Goal: Check status: Check status

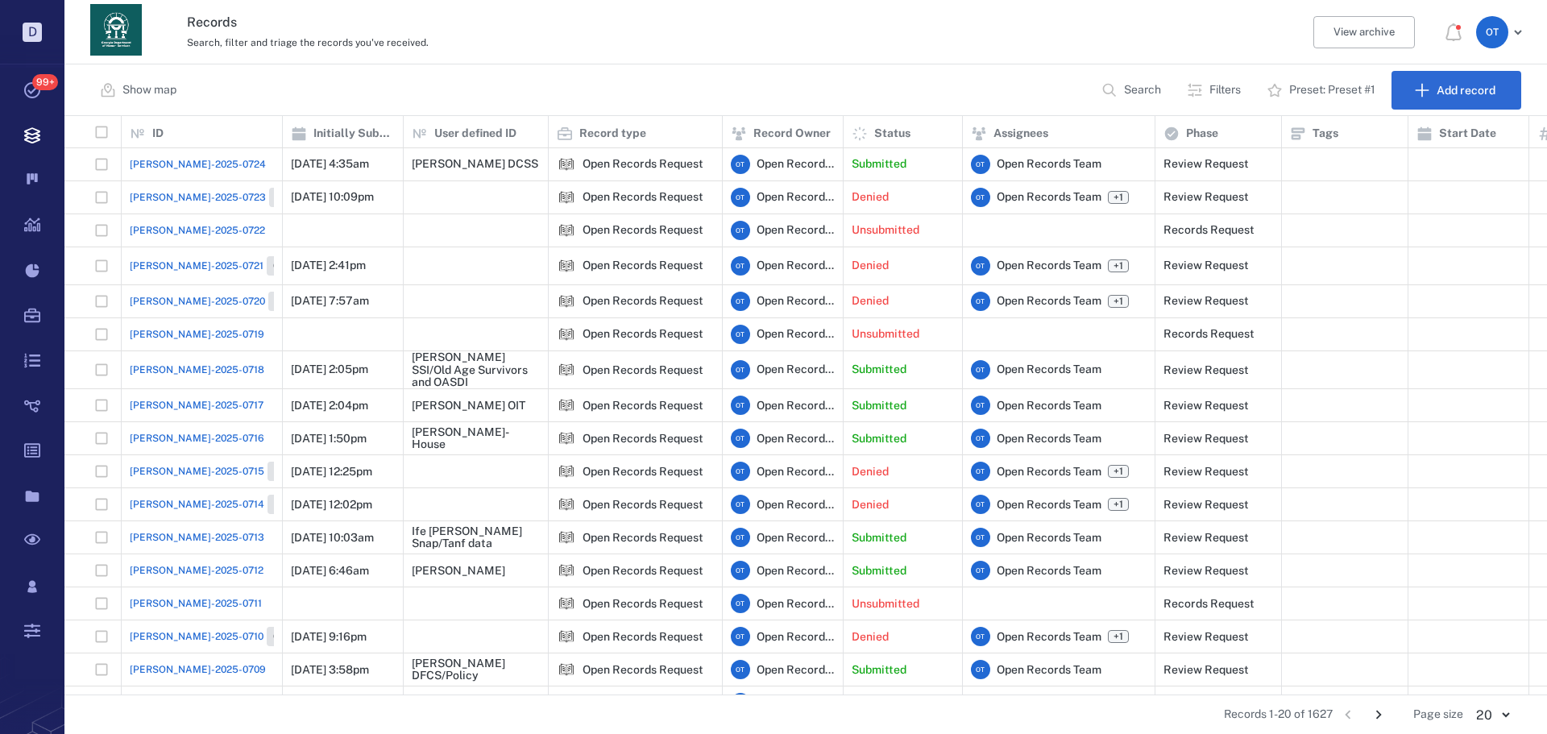
click at [1141, 97] on p "Search" at bounding box center [1142, 90] width 37 height 16
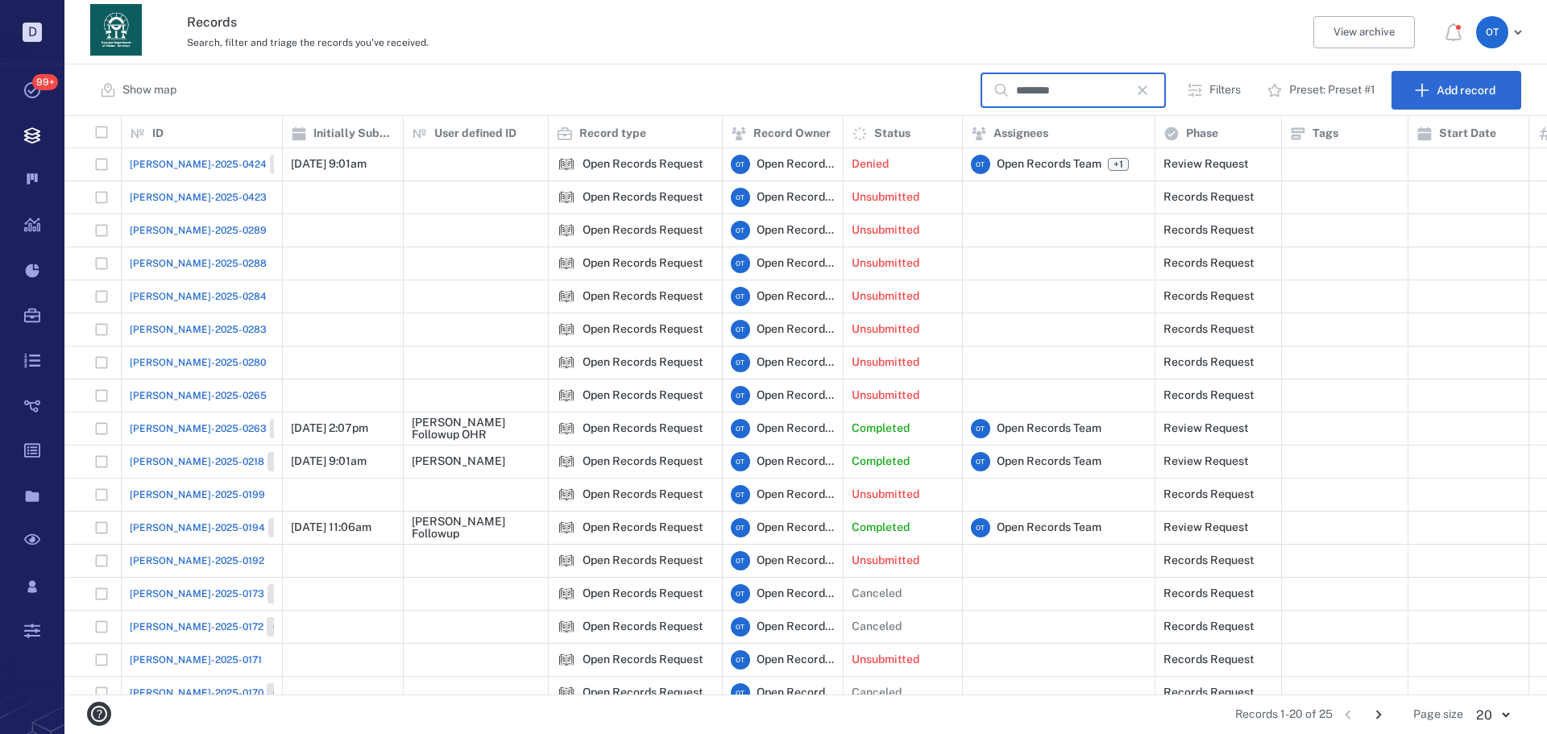
click at [1064, 83] on input "********" at bounding box center [1072, 90] width 113 height 35
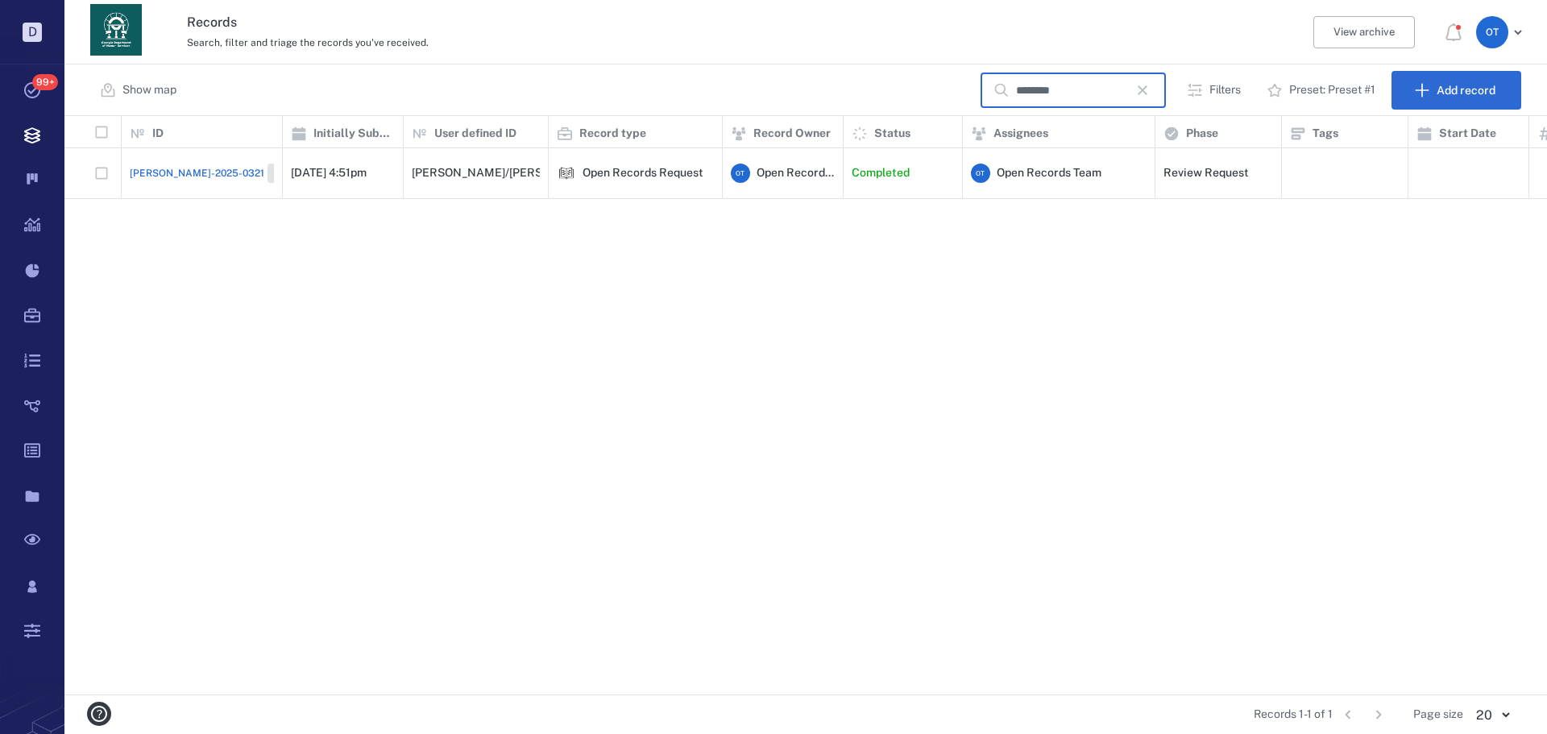
type input "********"
click at [135, 173] on div "[PERSON_NAME]-2025-0321 Closed" at bounding box center [221, 173] width 182 height 19
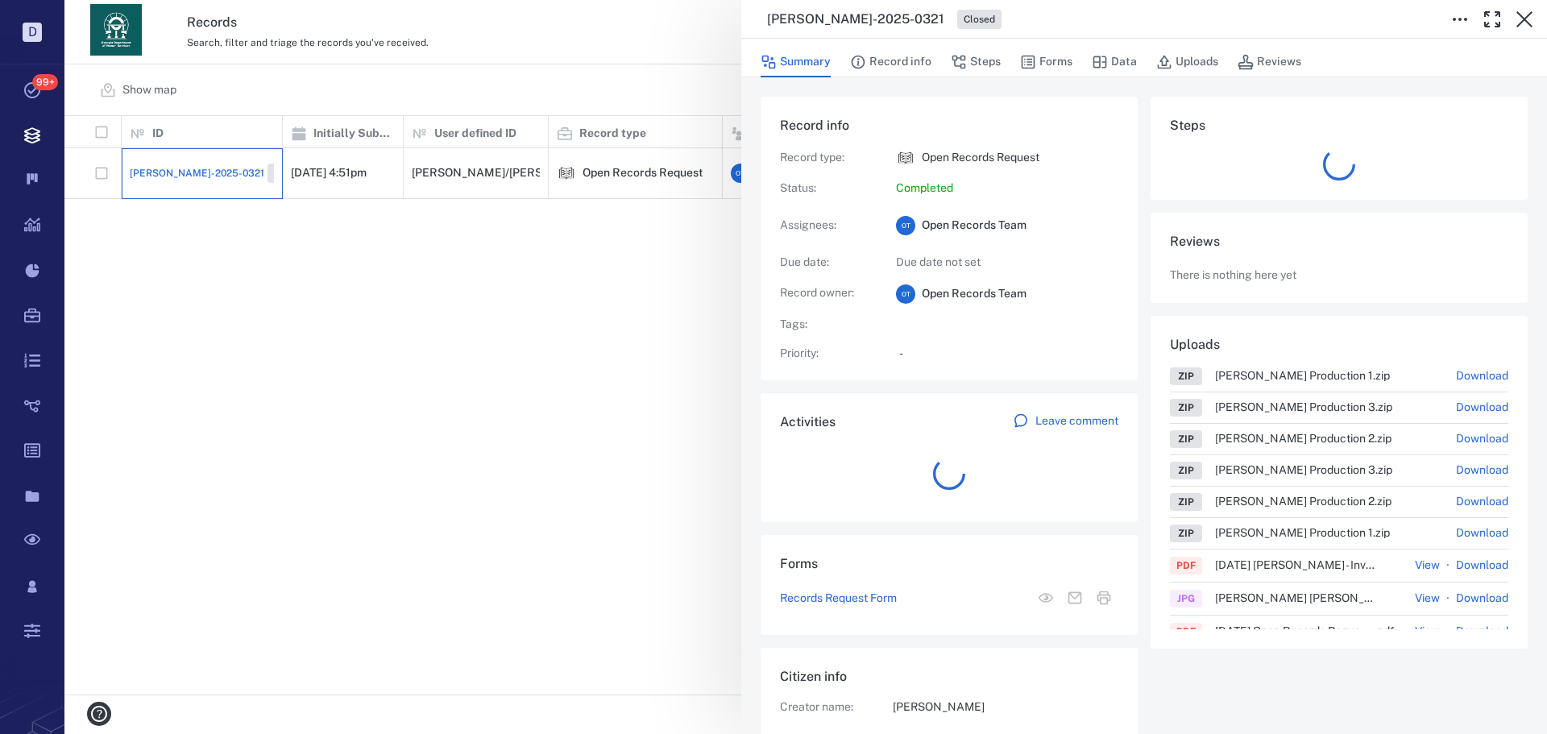
scroll to position [64, 320]
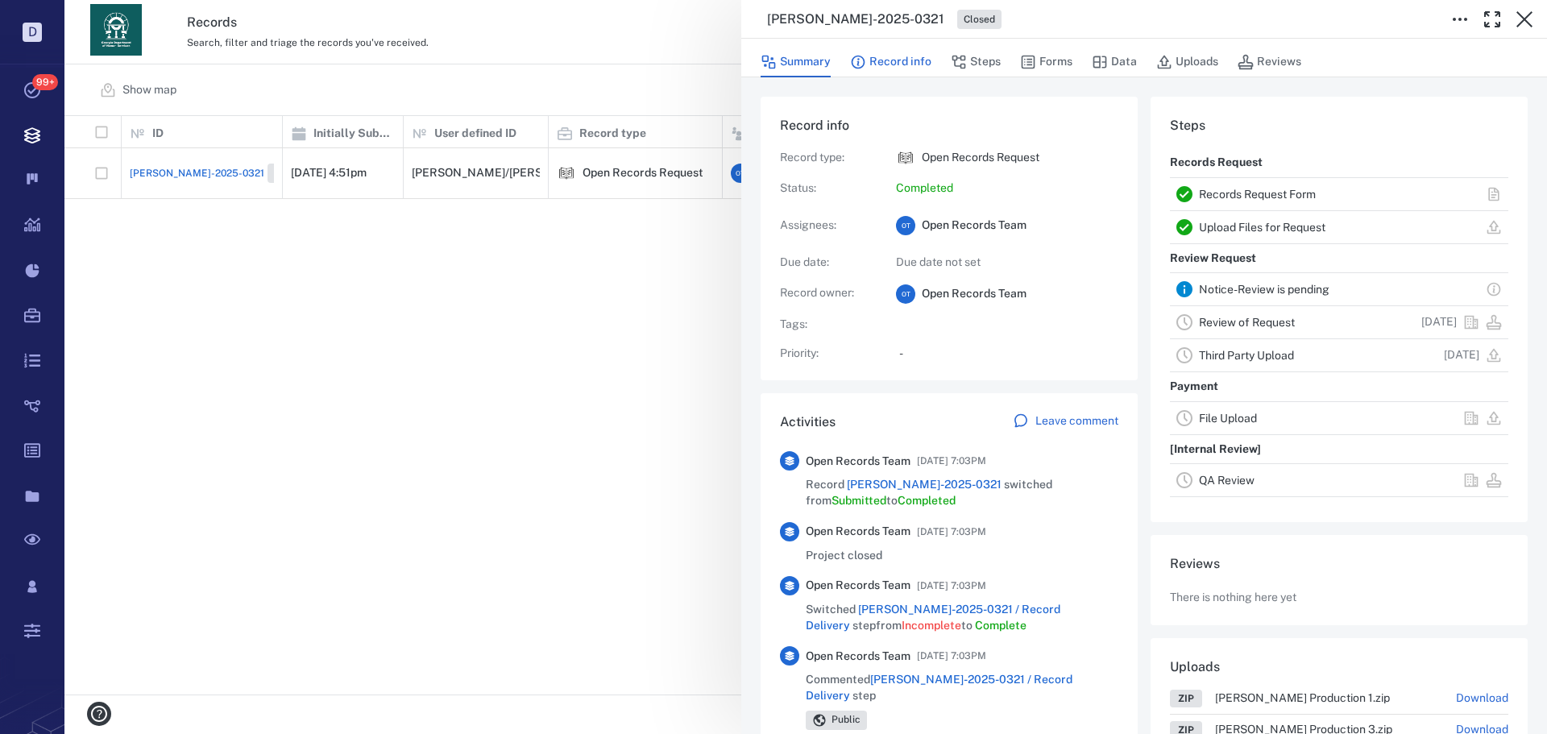
click at [902, 54] on button "Record info" at bounding box center [890, 62] width 81 height 31
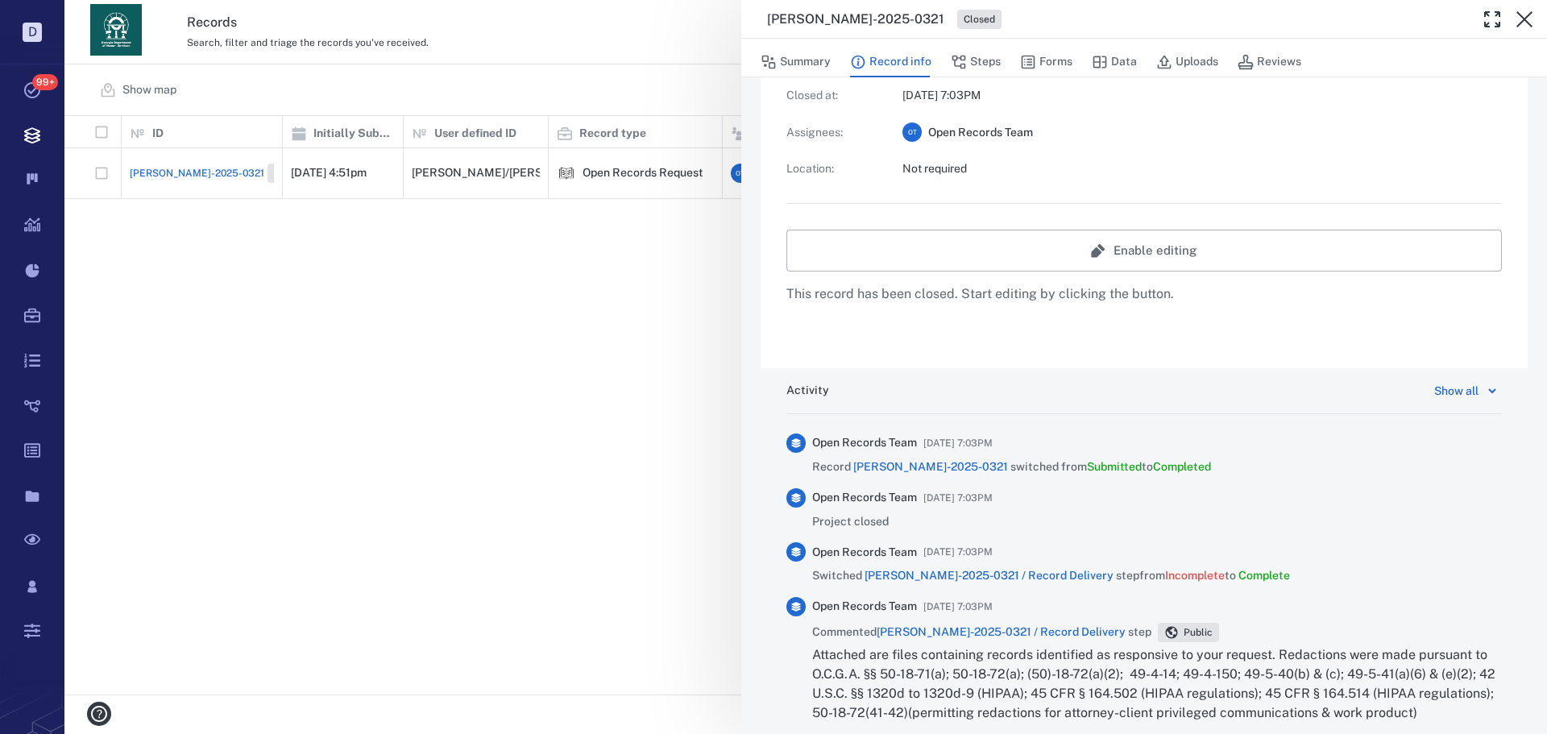
scroll to position [242, 0]
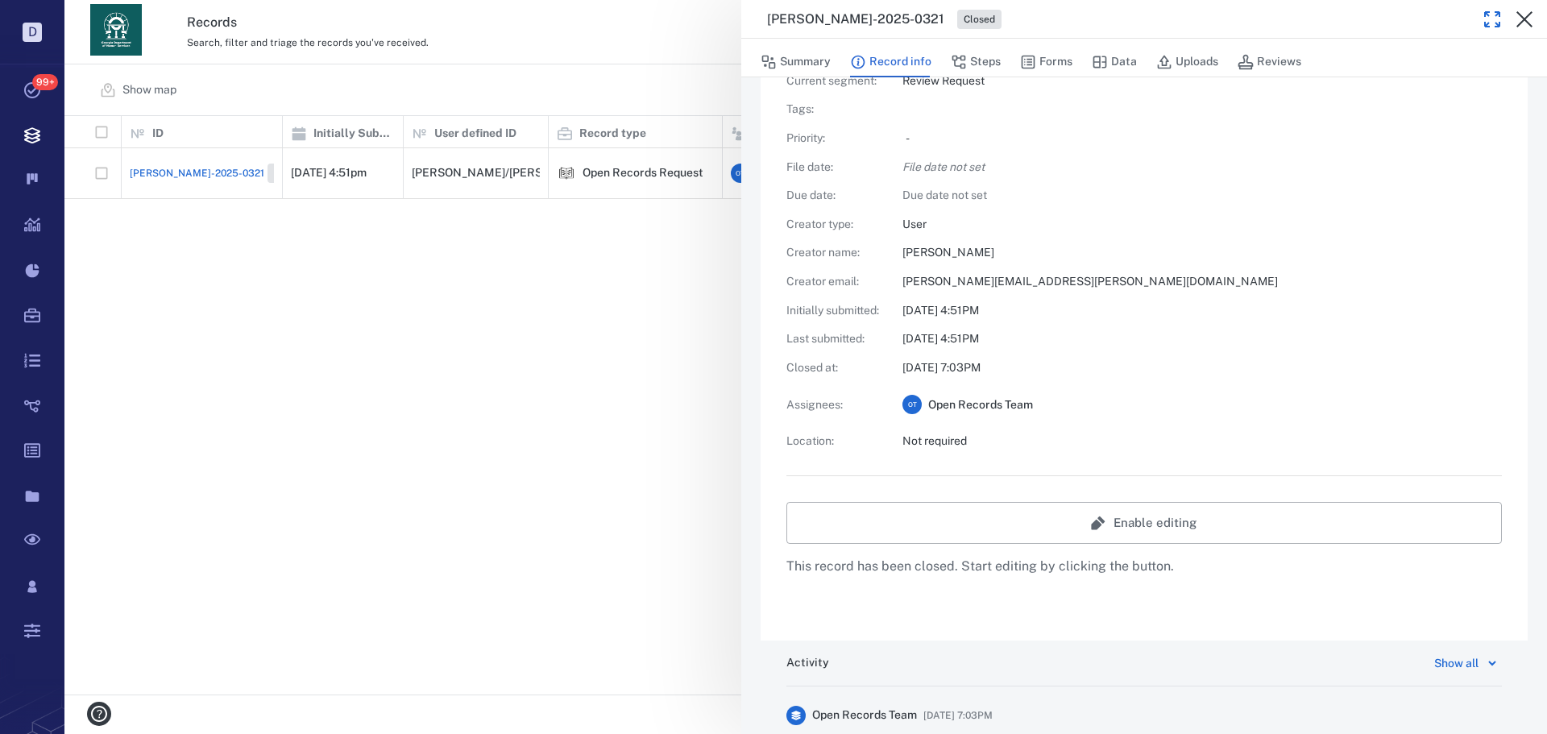
click at [1495, 15] on icon "button" at bounding box center [1492, 19] width 19 height 19
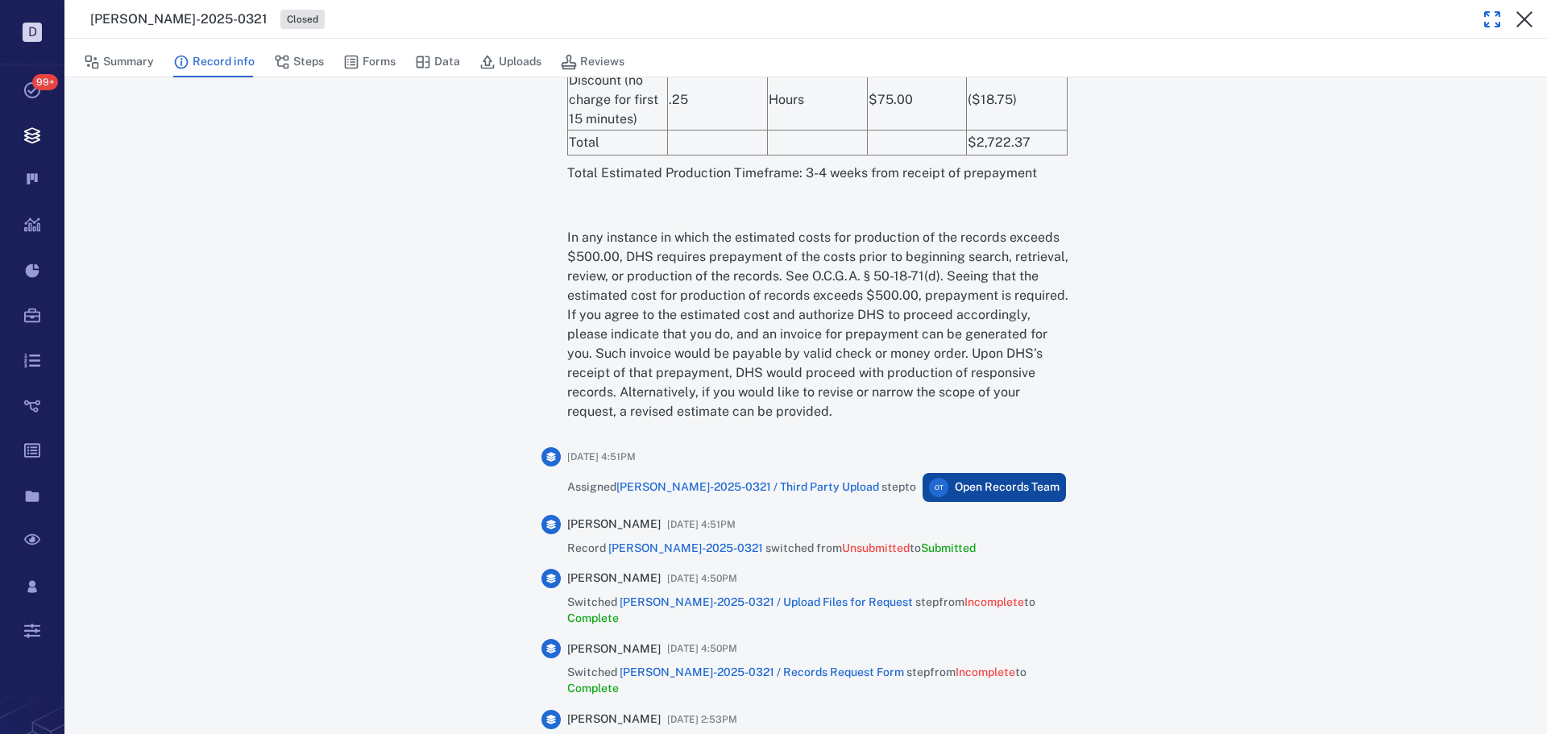
scroll to position [4556, 0]
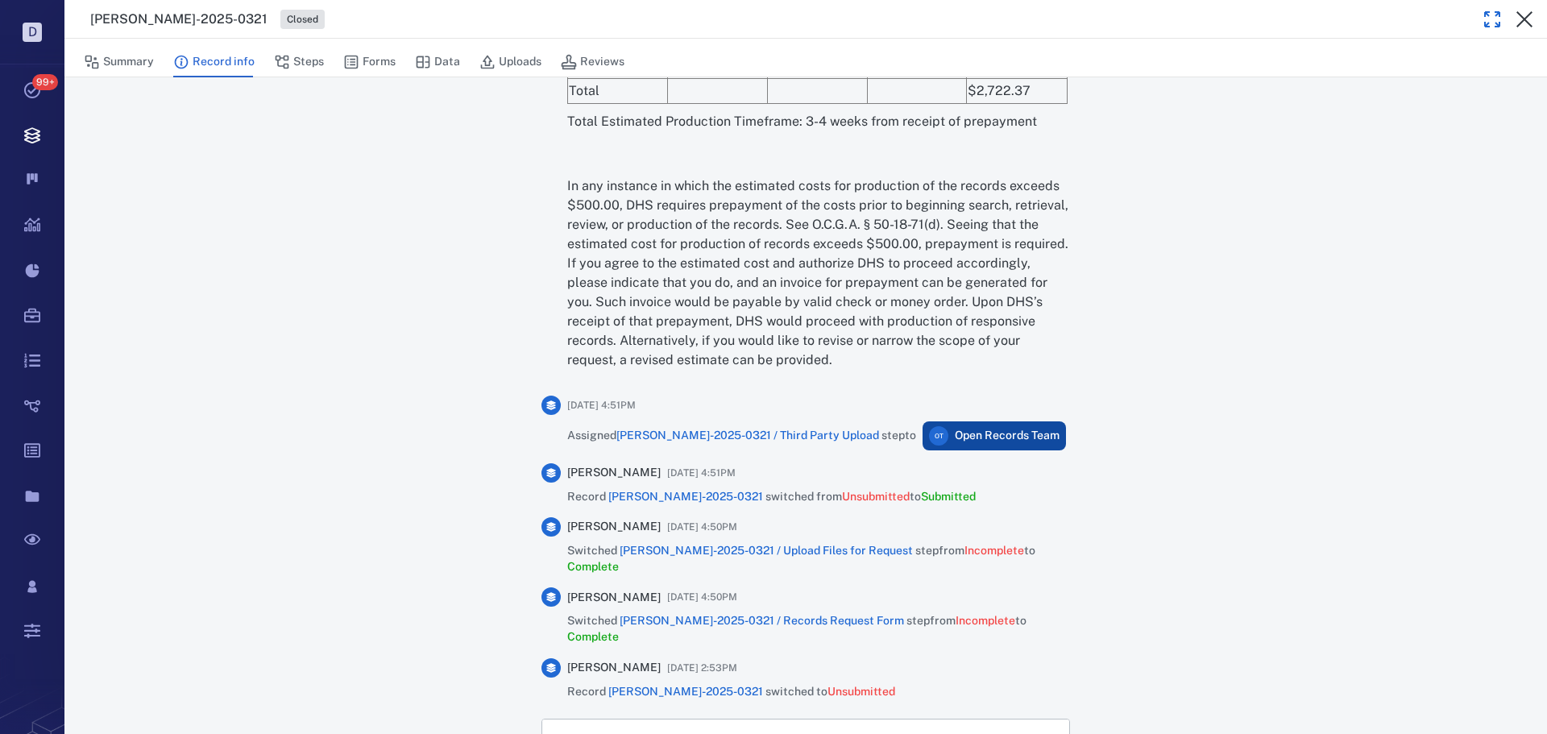
click at [1481, 19] on button "button" at bounding box center [1492, 19] width 32 height 32
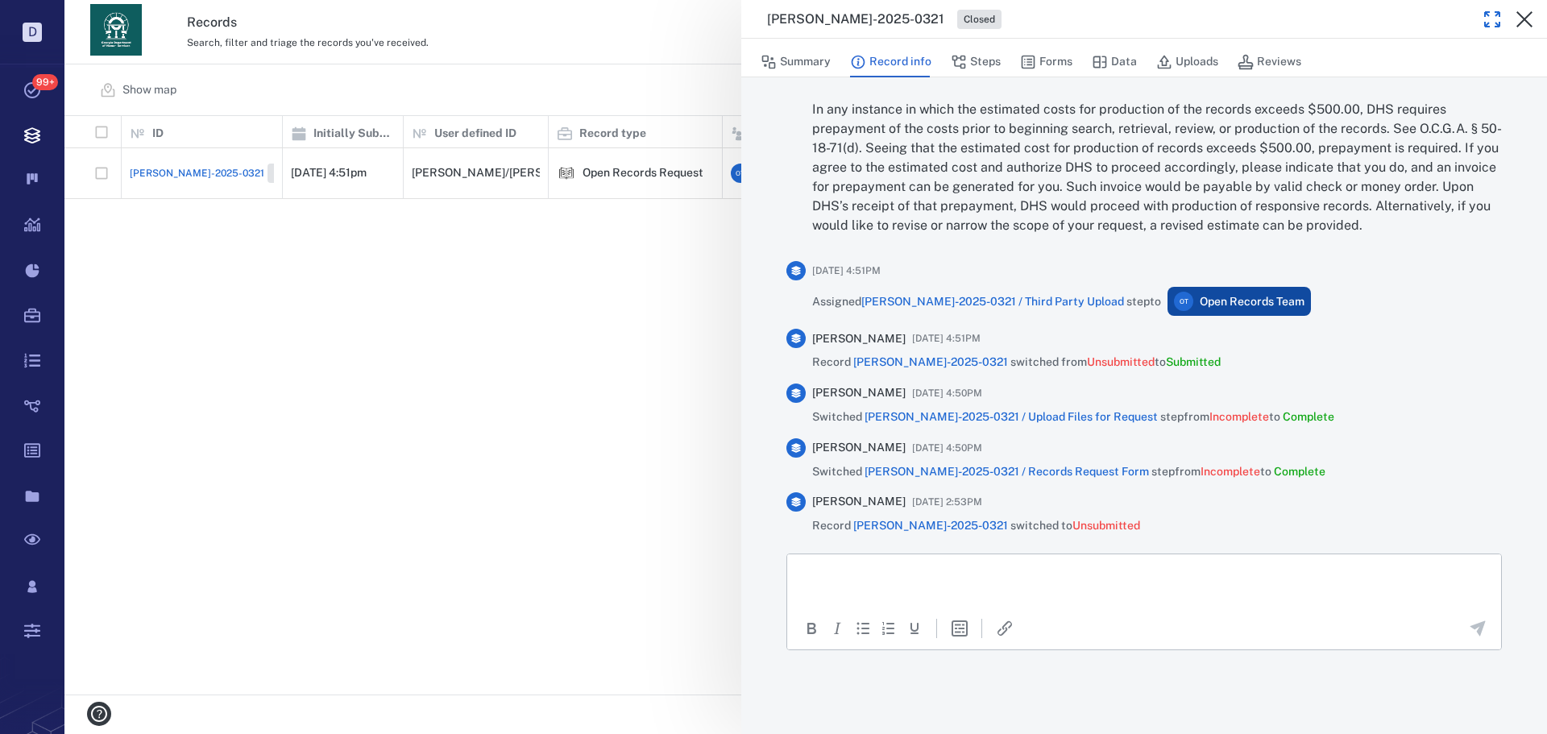
scroll to position [4134, 0]
click at [1487, 20] on icon "button" at bounding box center [1492, 19] width 19 height 19
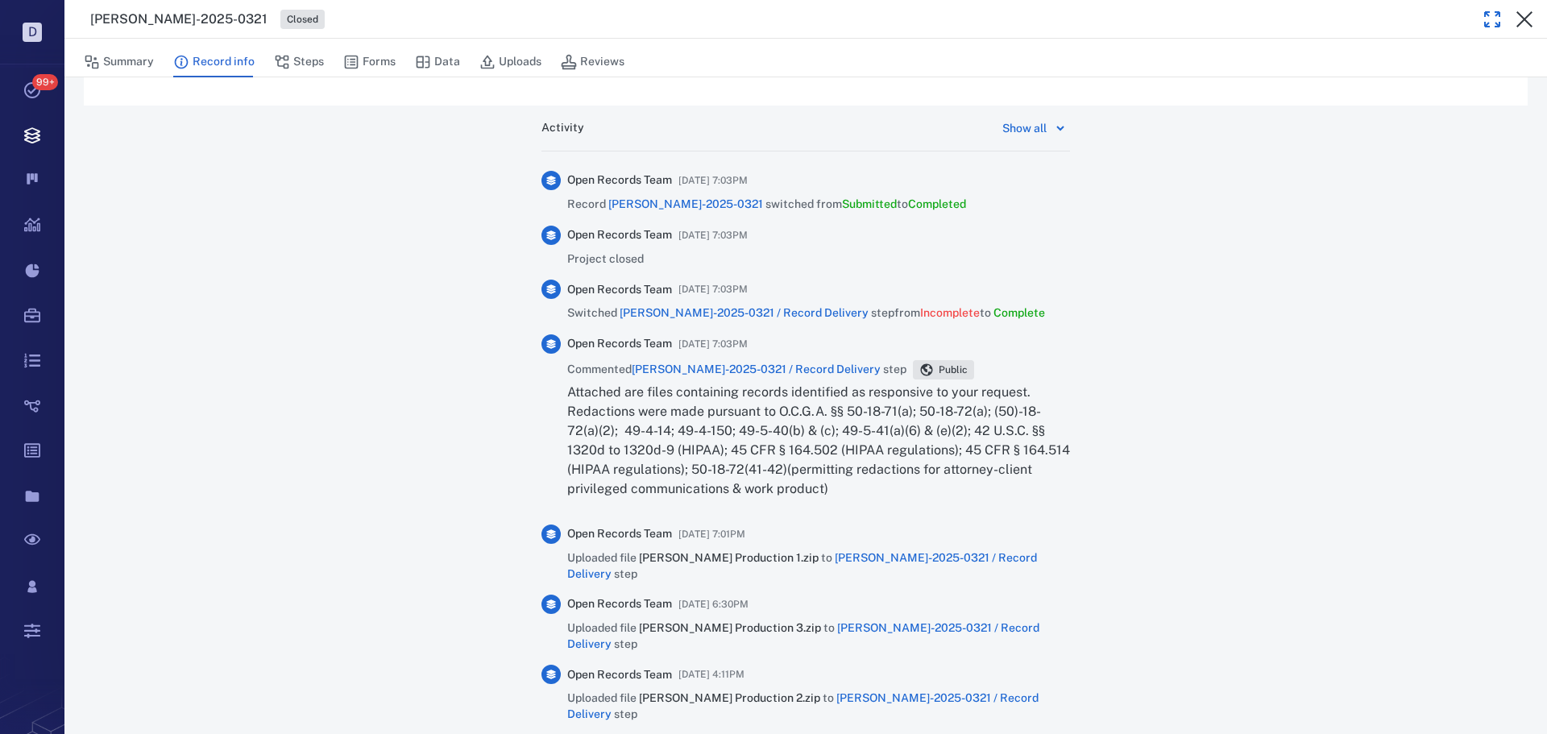
scroll to position [806, 0]
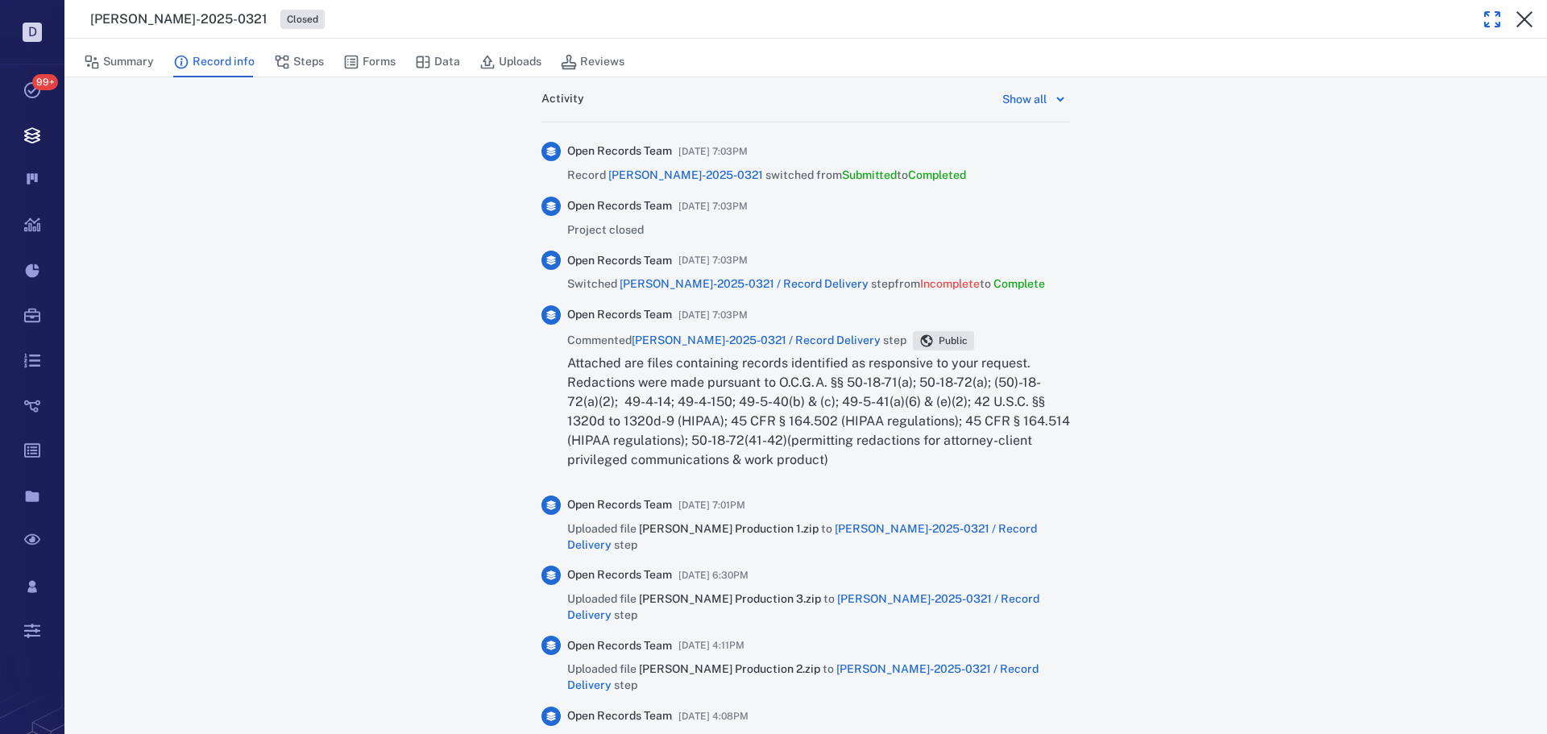
click at [1038, 98] on div "Show all" at bounding box center [1024, 98] width 44 height 19
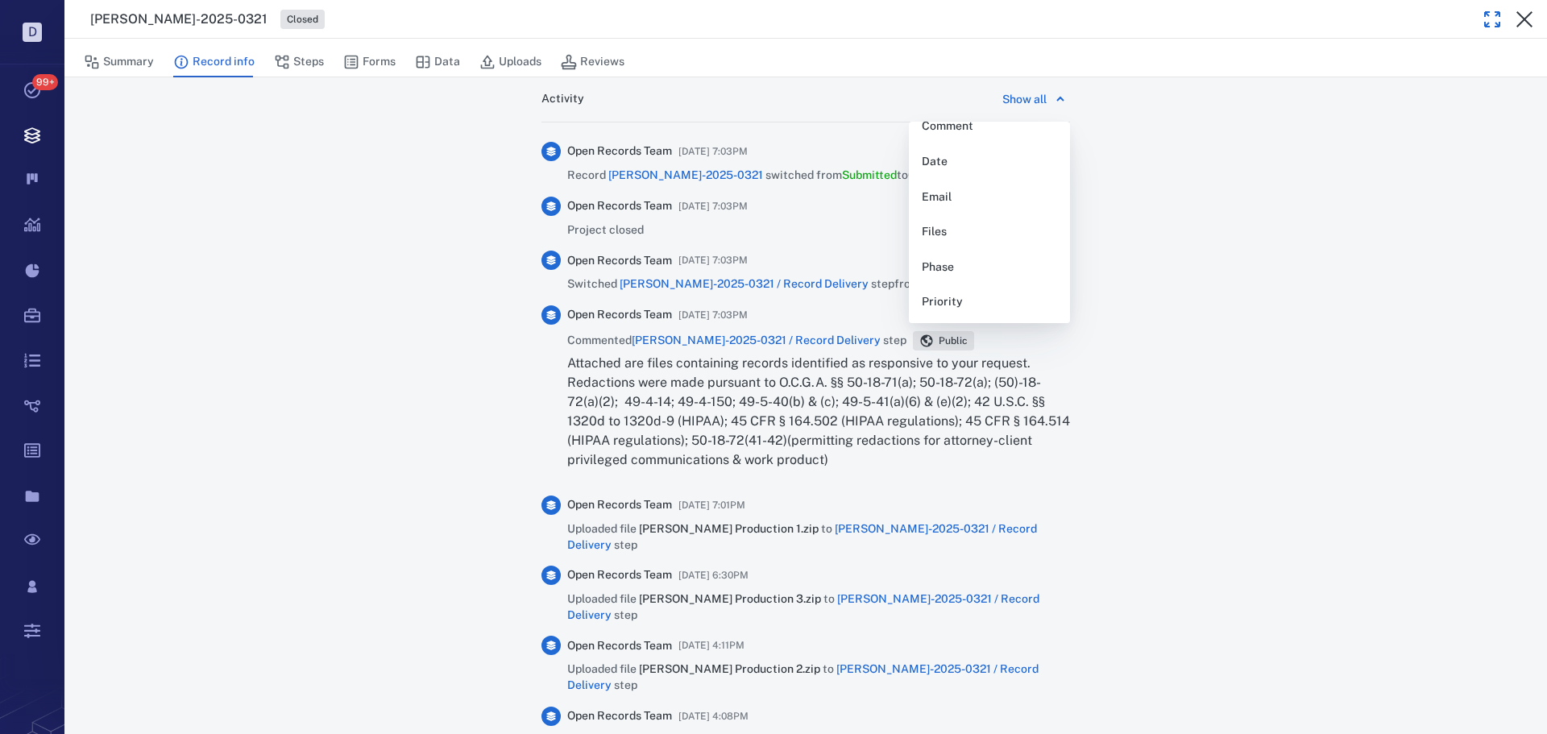
scroll to position [185, 0]
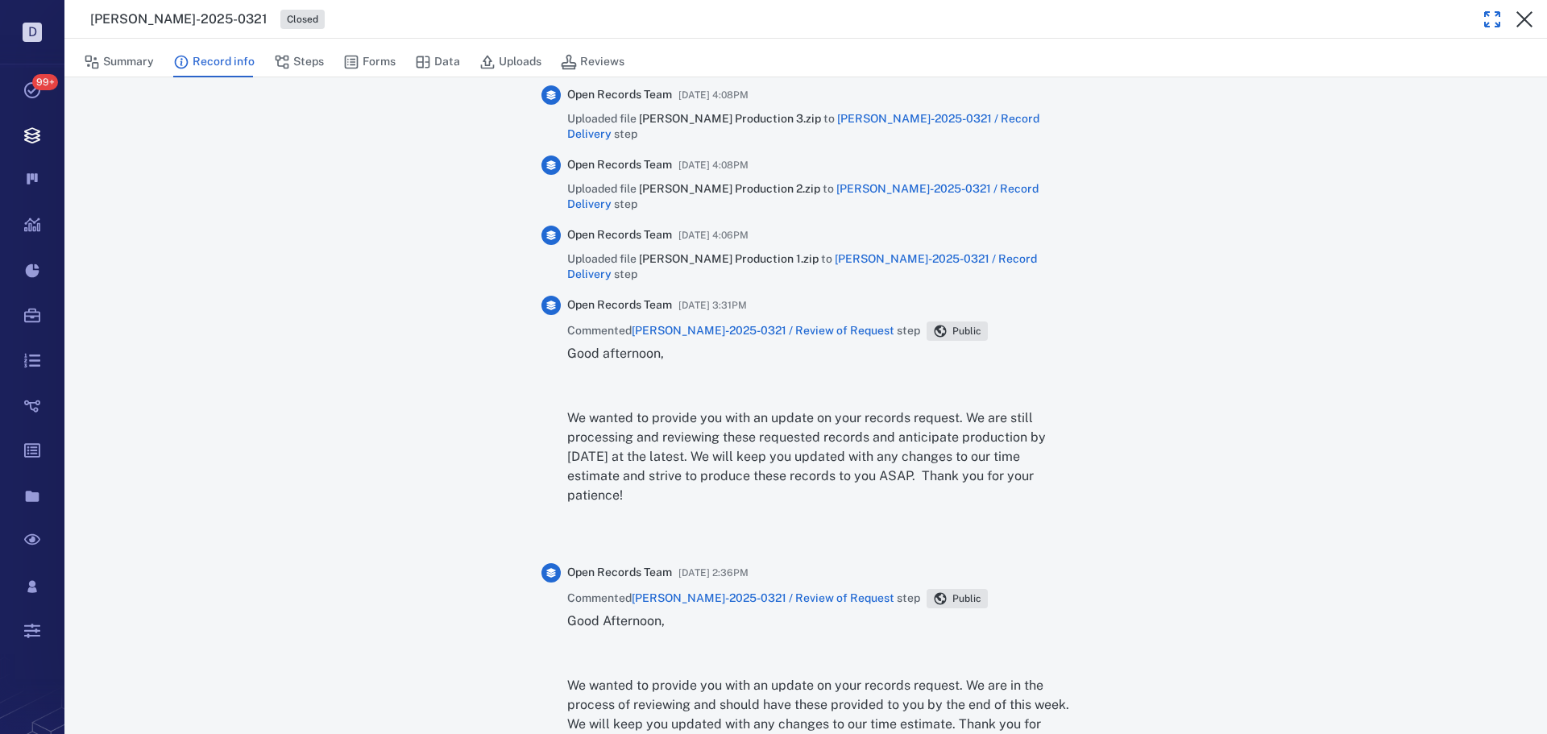
scroll to position [1427, 0]
click at [1525, 19] on icon "button" at bounding box center [1524, 19] width 16 height 16
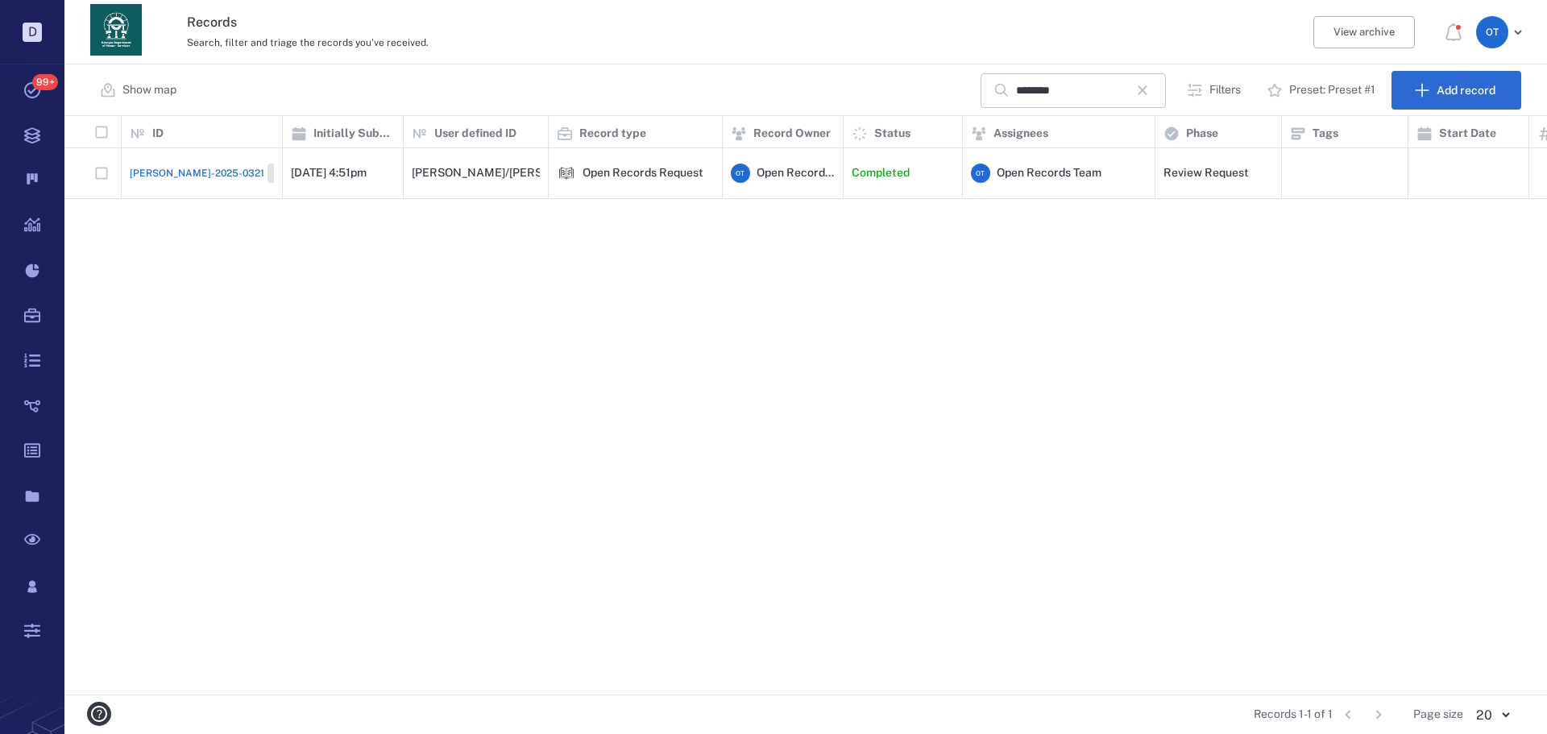
click at [1147, 87] on icon "button" at bounding box center [1143, 90] width 10 height 10
